Goal: Find specific page/section: Find specific page/section

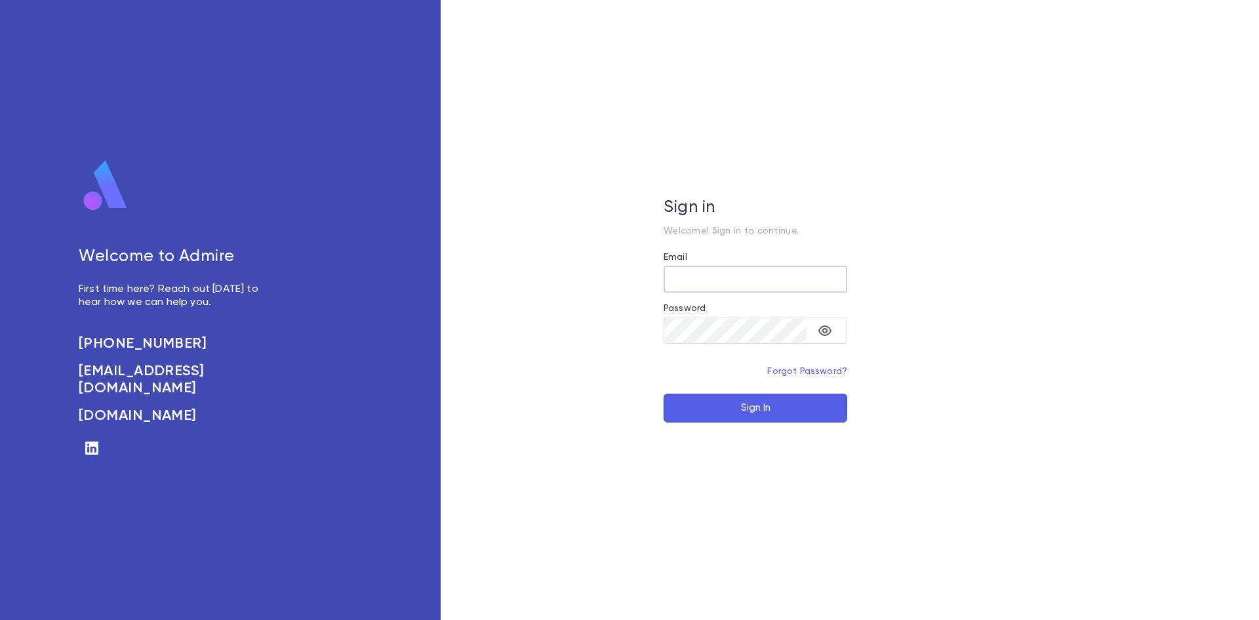
type input "**********"
click at [775, 409] on button "Sign In" at bounding box center [756, 408] width 184 height 29
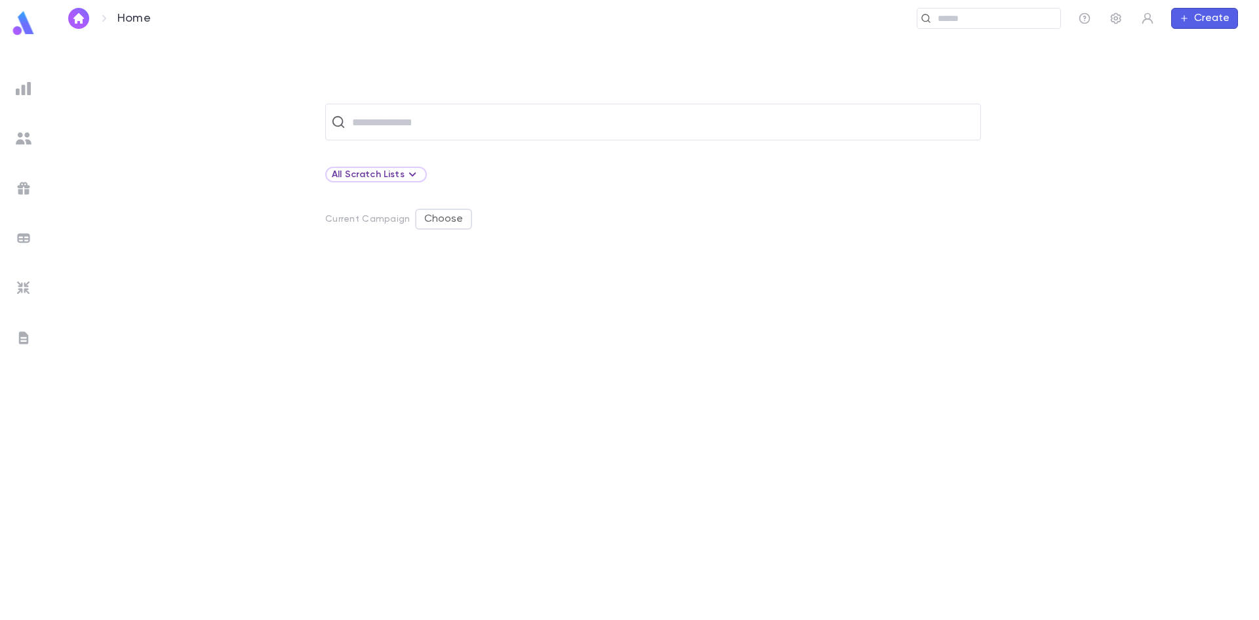
click at [26, 142] on img at bounding box center [24, 139] width 16 height 16
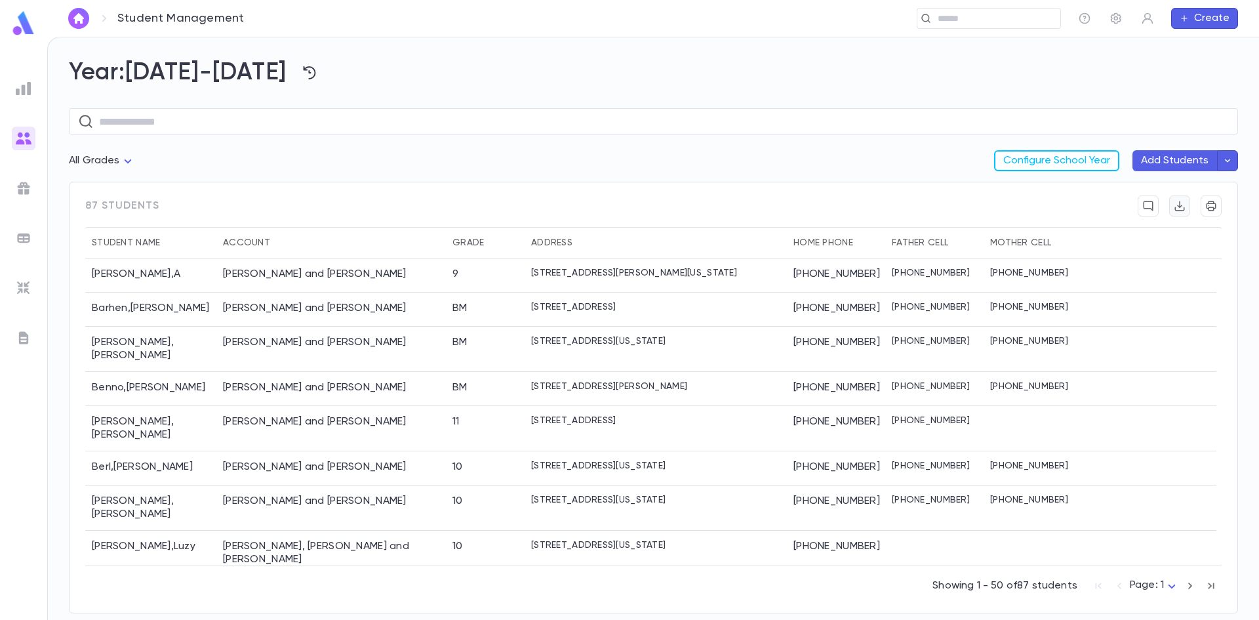
click at [1178, 201] on icon "button" at bounding box center [1180, 205] width 12 height 13
